Goal: Information Seeking & Learning: Learn about a topic

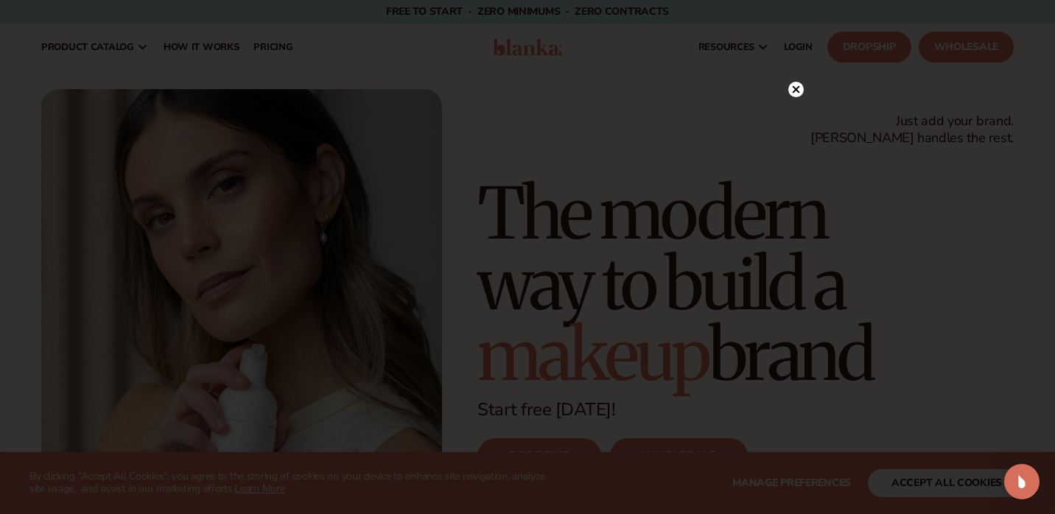
click at [794, 92] on icon at bounding box center [796, 88] width 7 height 7
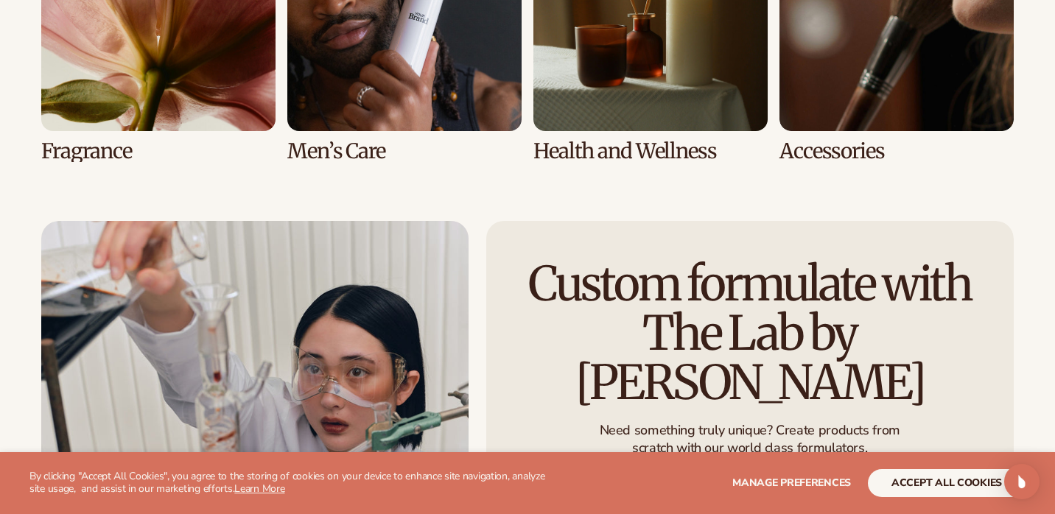
scroll to position [3536, 0]
click at [341, 134] on link "6 / 8" at bounding box center [404, 29] width 234 height 266
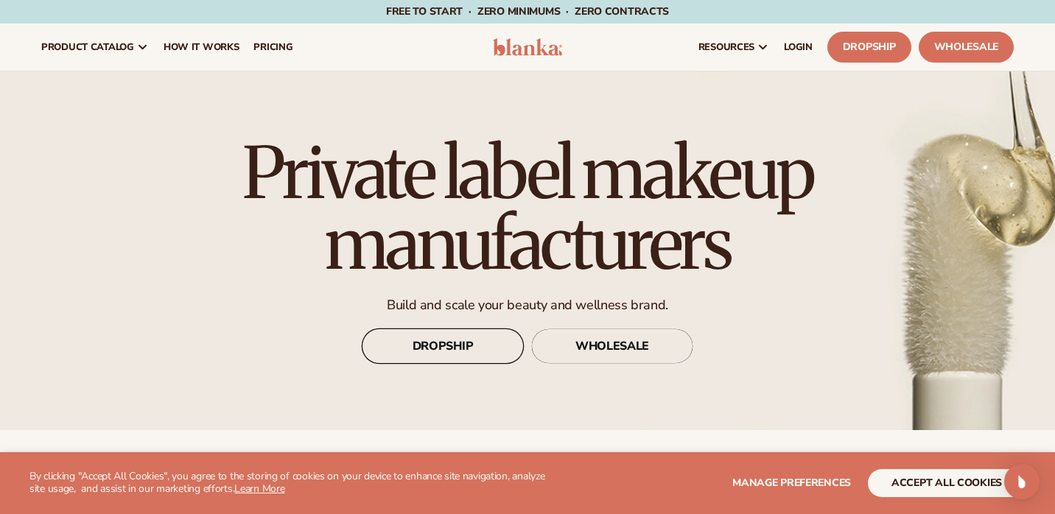
click at [480, 357] on link "DROPSHIP" at bounding box center [443, 346] width 162 height 35
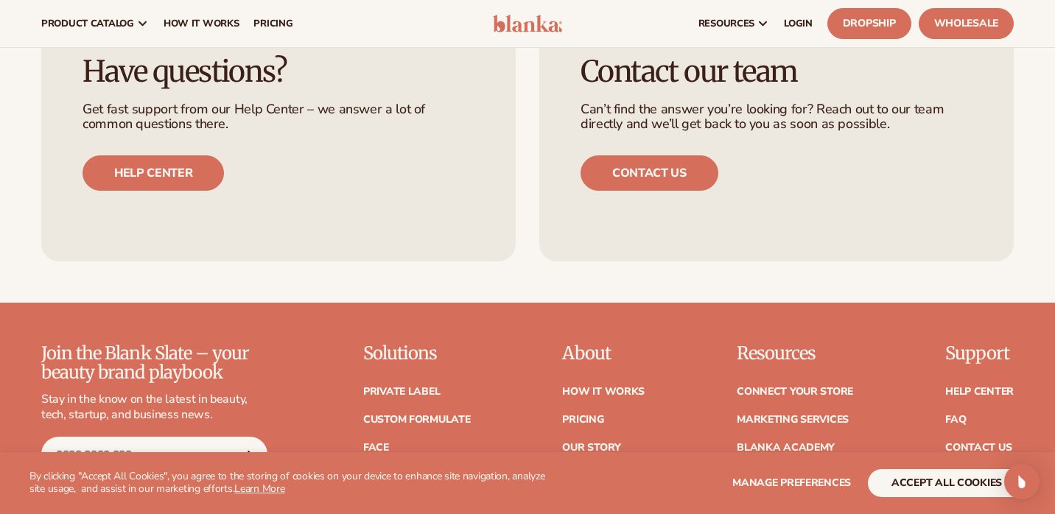
scroll to position [4595, 0]
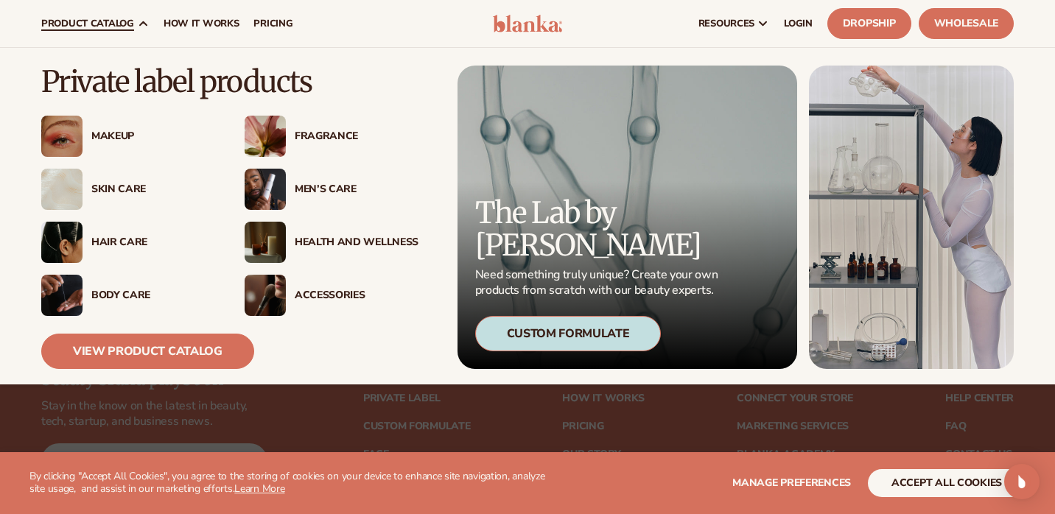
click at [267, 190] on img at bounding box center [265, 189] width 41 height 41
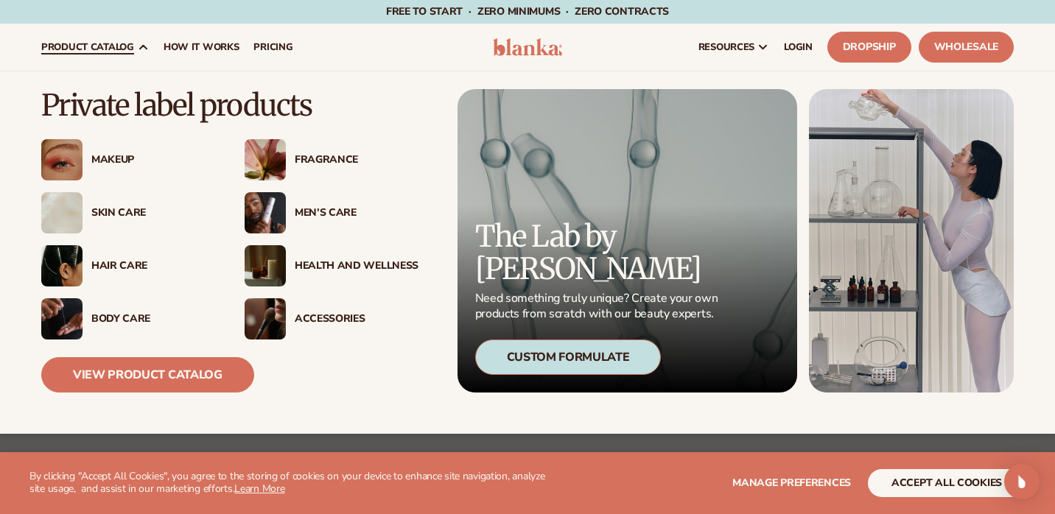
click at [120, 53] on span "product catalog" at bounding box center [87, 47] width 93 height 12
click at [79, 158] on img at bounding box center [61, 159] width 41 height 41
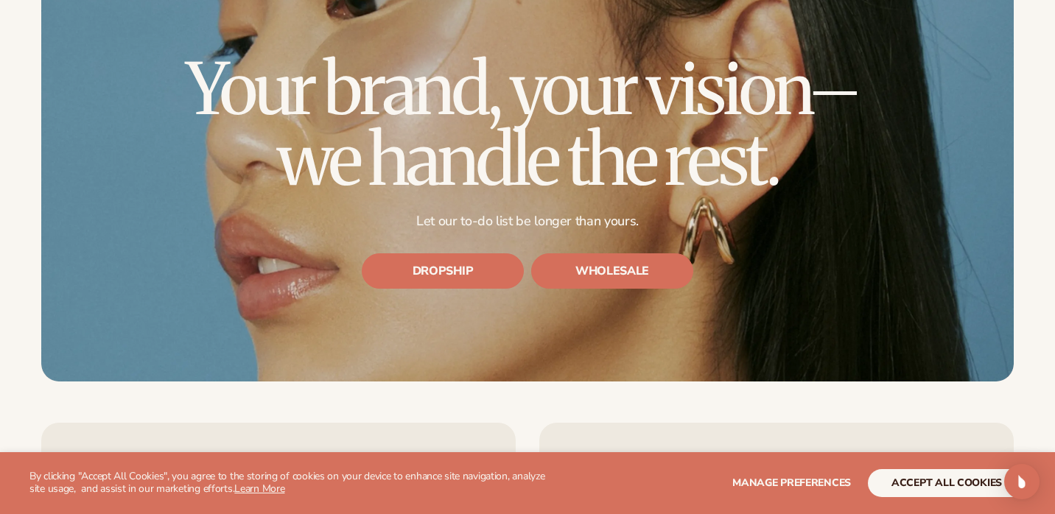
scroll to position [4167, 0]
